Goal: Information Seeking & Learning: Learn about a topic

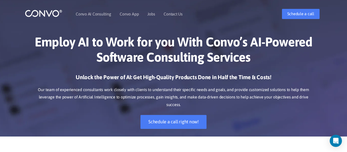
click at [186, 53] on h1 "Employ AI to Work for you With Convo’s AI-Powered Software Consulting Services" at bounding box center [174, 51] width 282 height 34
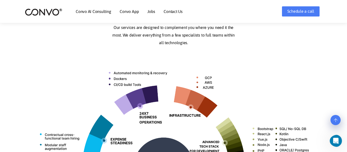
scroll to position [159, 0]
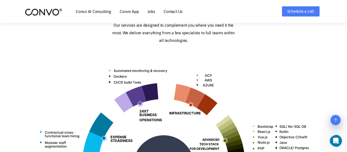
drag, startPoint x: 216, startPoint y: 39, endPoint x: 274, endPoint y: 164, distance: 138.0
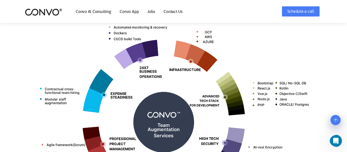
click at [9, 46] on div "Our Services Our services are designed to complement you where you need it the …" at bounding box center [173, 87] width 347 height 290
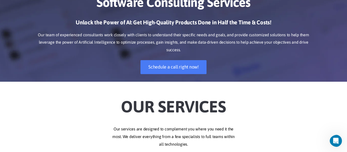
scroll to position [0, 0]
